Goal: Task Accomplishment & Management: Use online tool/utility

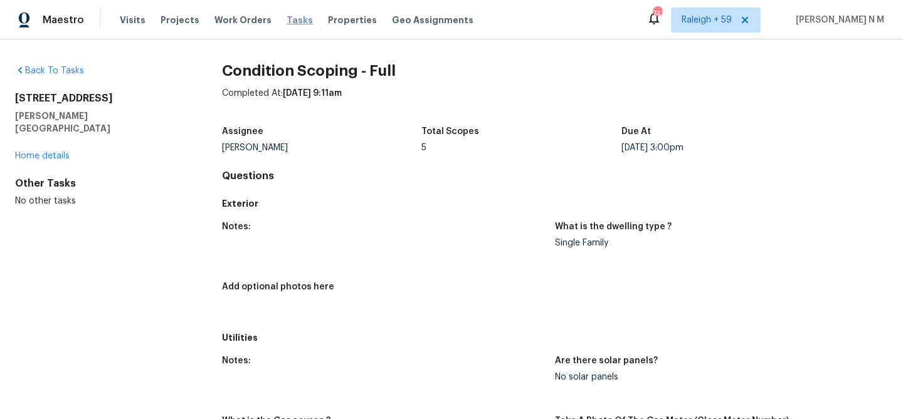
click at [290, 19] on span "Tasks" at bounding box center [300, 20] width 26 height 9
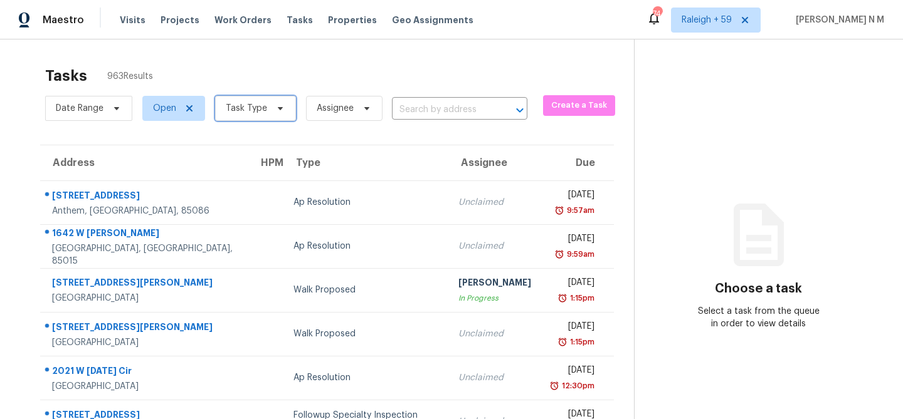
click at [284, 115] on span "Task Type" at bounding box center [255, 108] width 81 height 25
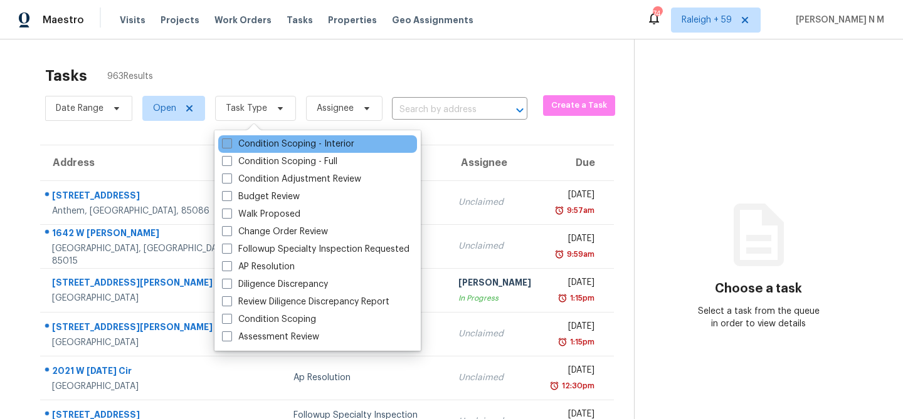
click at [229, 142] on span at bounding box center [227, 144] width 10 height 10
click at [229, 142] on input "Condition Scoping - Interior" at bounding box center [226, 142] width 8 height 8
checkbox input "true"
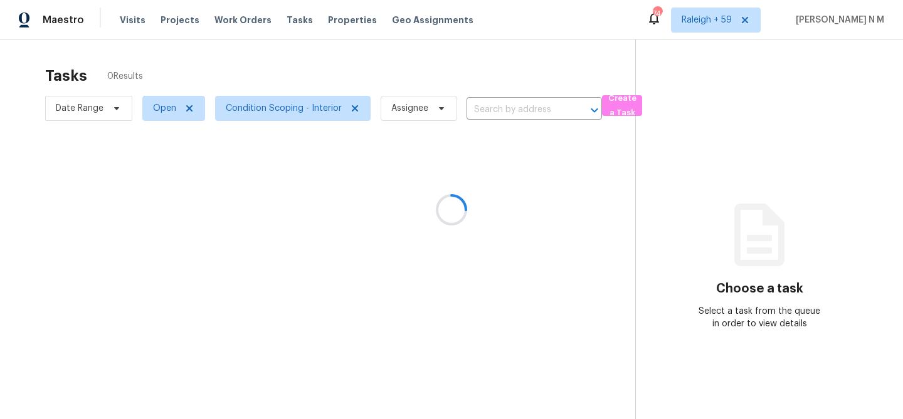
click at [467, 54] on div at bounding box center [451, 209] width 903 height 419
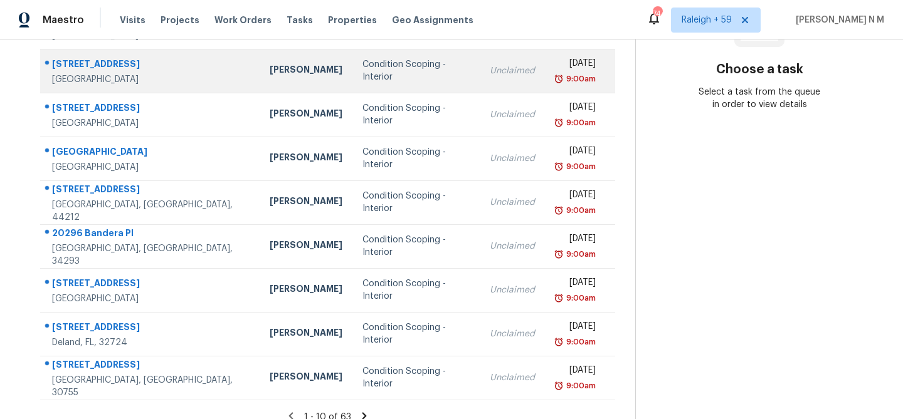
scroll to position [233, 0]
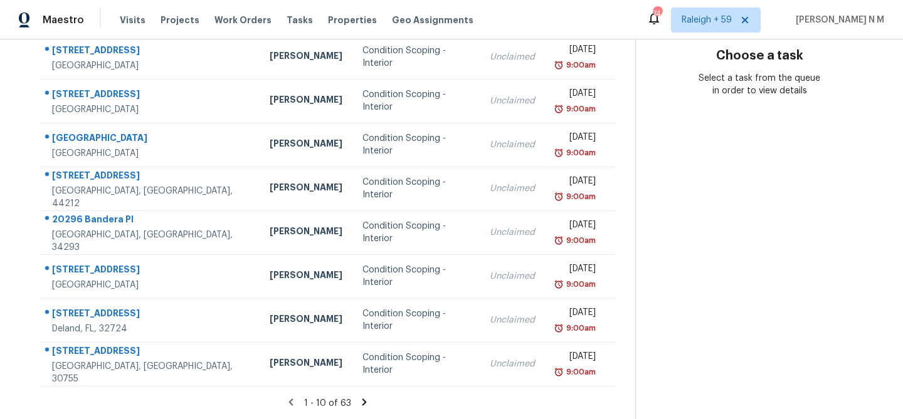
click at [362, 404] on icon at bounding box center [364, 402] width 4 height 7
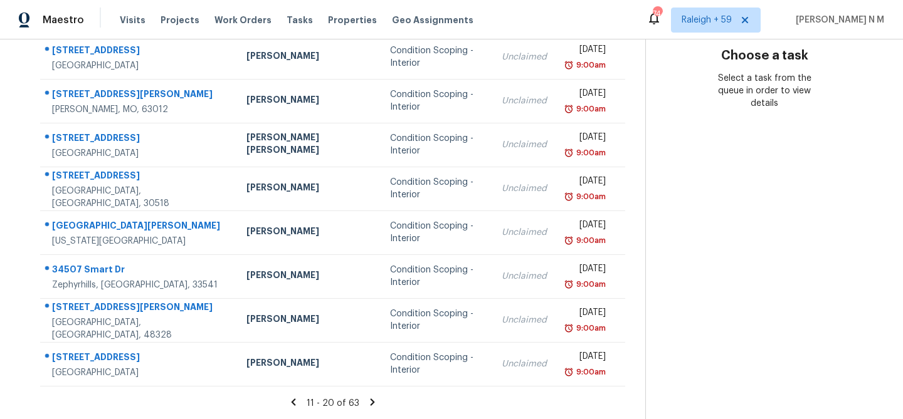
click at [367, 402] on icon at bounding box center [372, 402] width 11 height 11
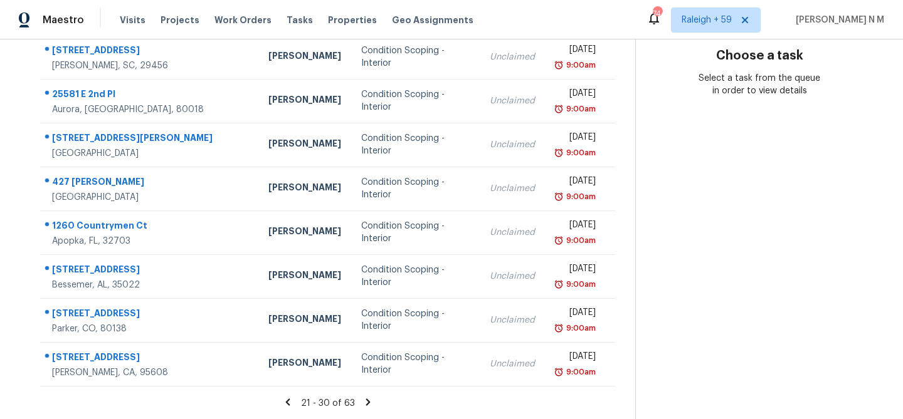
click at [365, 402] on icon at bounding box center [367, 402] width 11 height 11
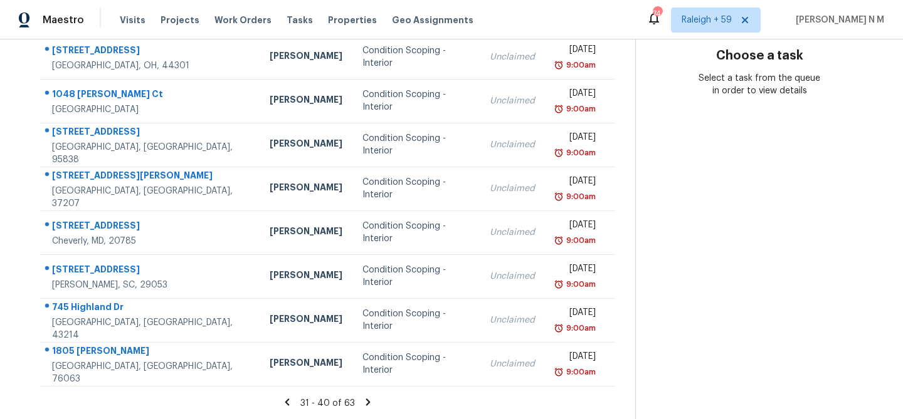
click at [365, 402] on icon at bounding box center [367, 402] width 11 height 11
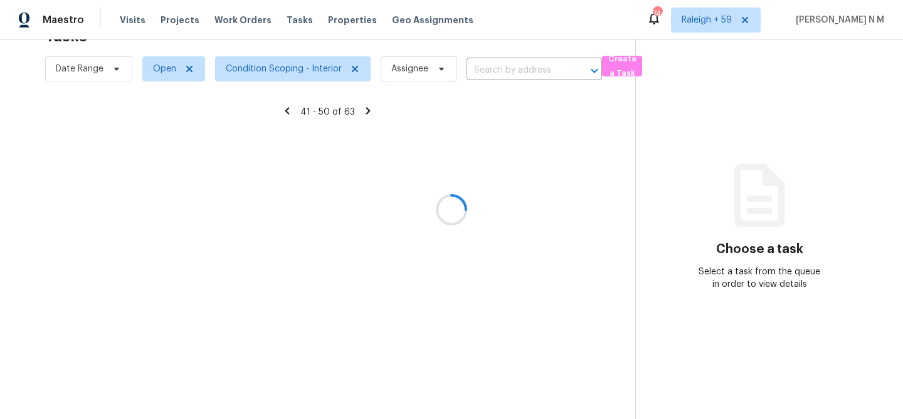
scroll to position [233, 0]
